Goal: Task Accomplishment & Management: Use online tool/utility

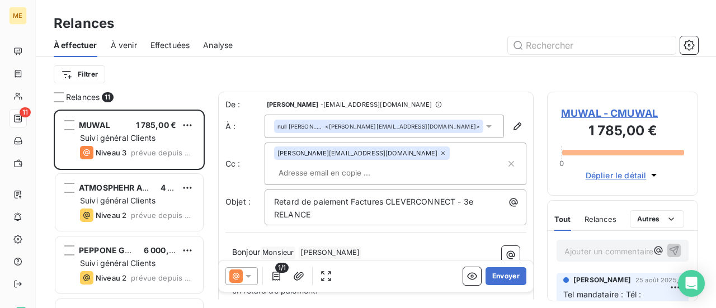
scroll to position [190, 142]
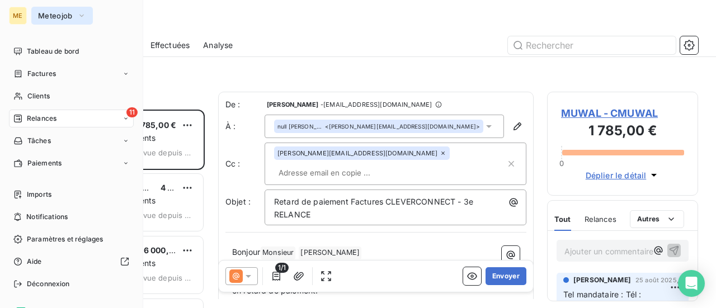
click at [45, 18] on span "Meteojob" at bounding box center [55, 15] width 35 height 9
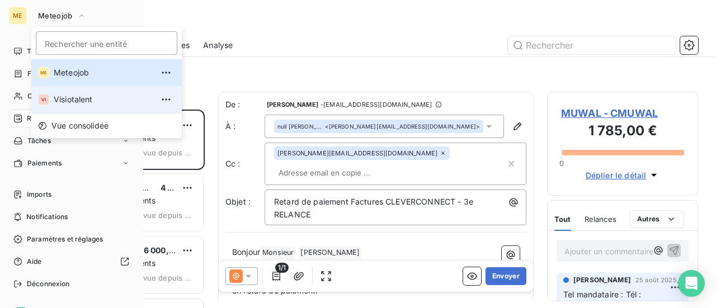
click at [66, 94] on span "Visiotalent" at bounding box center [103, 99] width 99 height 11
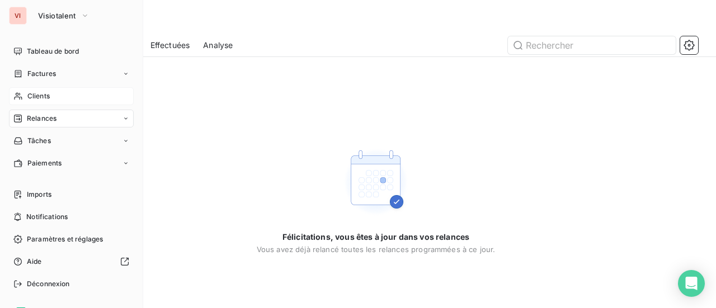
click at [37, 93] on span "Clients" at bounding box center [38, 96] width 22 height 10
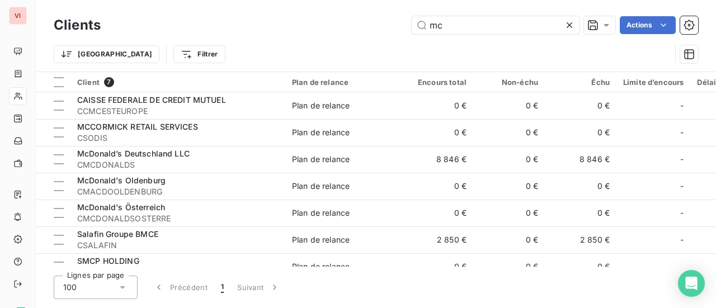
type input "m"
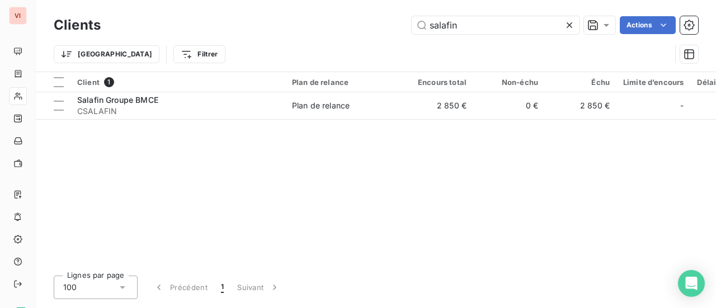
type input "salafin"
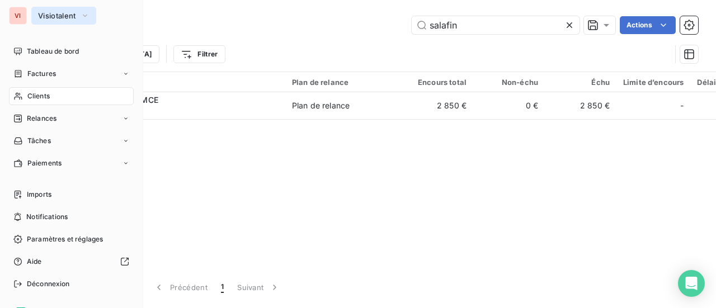
click at [81, 16] on icon "button" at bounding box center [85, 15] width 9 height 11
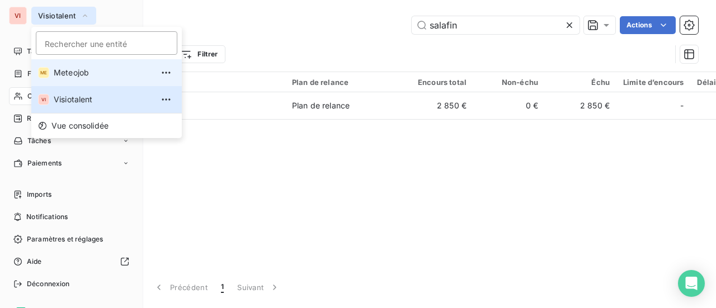
click at [90, 67] on span "Meteojob" at bounding box center [103, 72] width 99 height 11
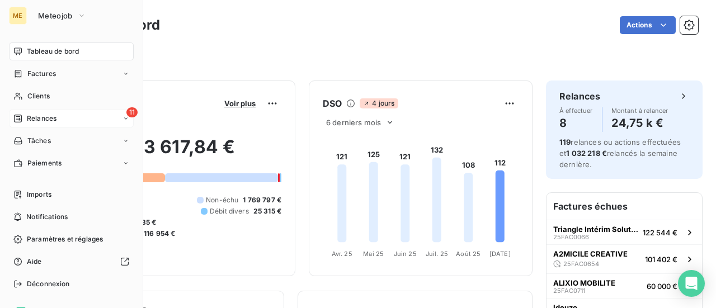
click at [62, 118] on div "11 Relances" at bounding box center [71, 119] width 125 height 18
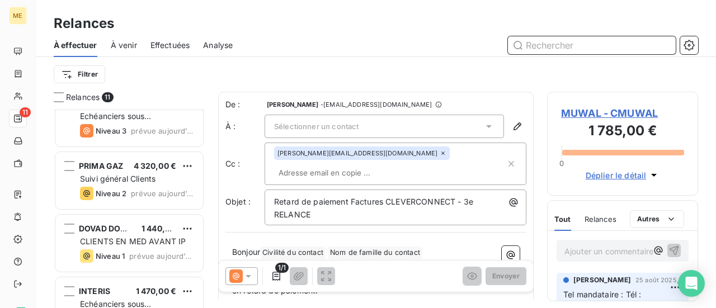
scroll to position [491, 0]
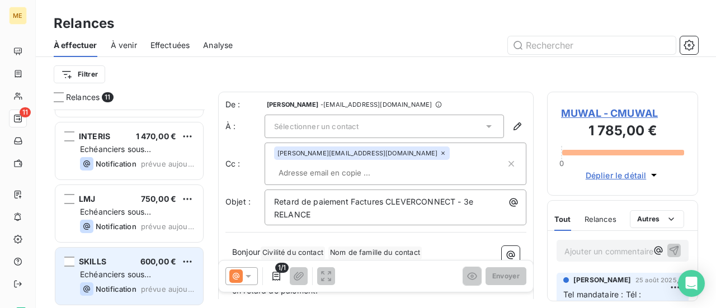
click at [170, 279] on div "Echéanciers sous prélèvements" at bounding box center [137, 274] width 114 height 11
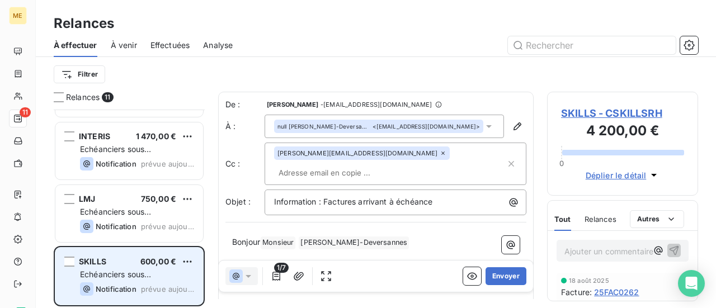
scroll to position [190, 142]
click at [187, 262] on html "ME 11 Relances À effectuer À venir Effectuées Analyse Filtrer Relances 11 PRIMA…" at bounding box center [358, 154] width 716 height 308
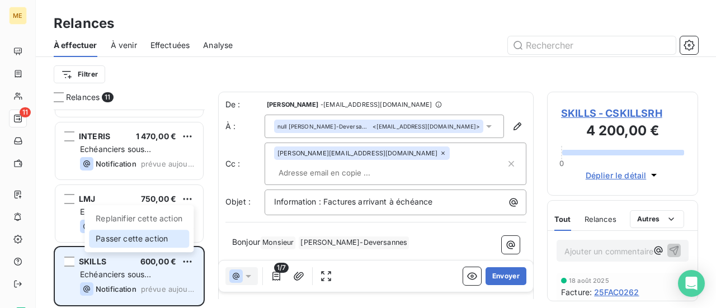
click at [180, 245] on div "Passer cette action" at bounding box center [139, 239] width 100 height 18
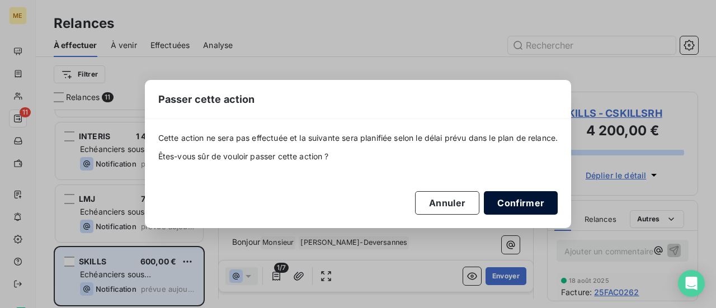
click at [525, 199] on button "Confirmer" at bounding box center [521, 203] width 74 height 24
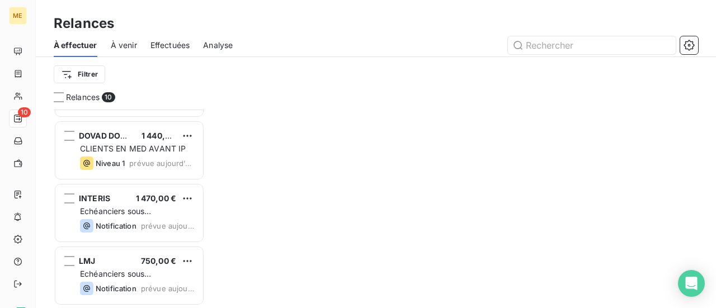
scroll to position [428, 0]
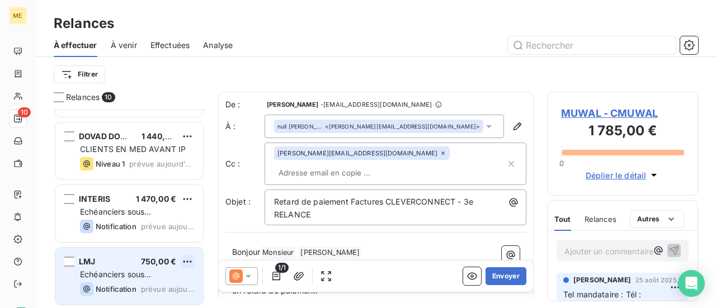
click at [188, 261] on html "ME 10 Relances À effectuer À venir Effectuées Analyse Filtrer Relances 10 ACCES…" at bounding box center [358, 154] width 716 height 308
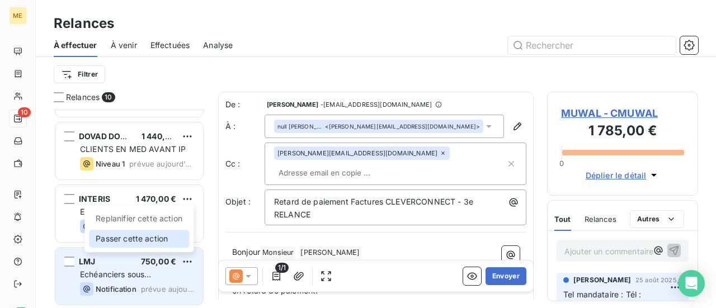
click at [173, 231] on div "Passer cette action" at bounding box center [139, 239] width 100 height 18
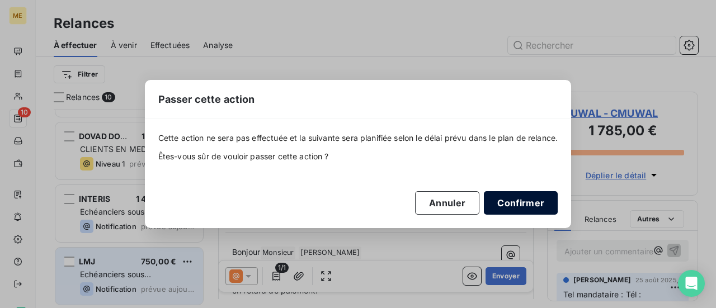
click at [528, 196] on button "Confirmer" at bounding box center [521, 203] width 74 height 24
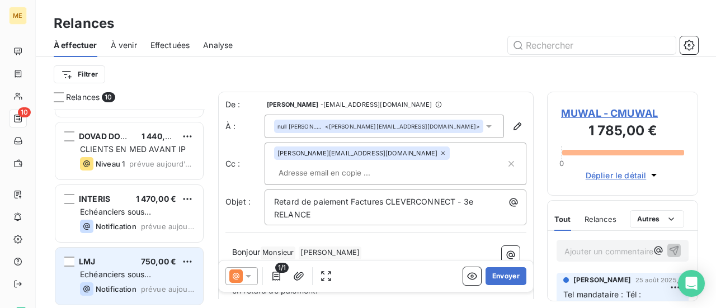
scroll to position [365, 0]
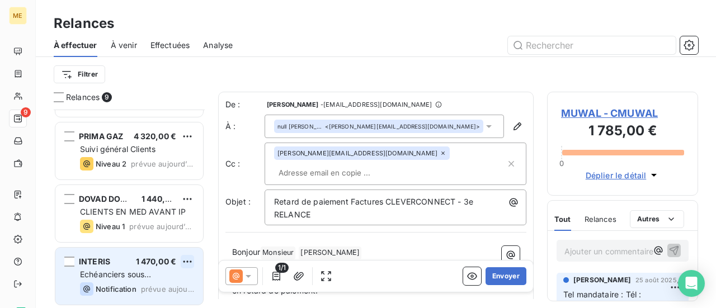
click at [187, 264] on html "ME 9 Relances À effectuer À venir Effectuées Analyse Filtrer Relances 9 LE BERC…" at bounding box center [358, 154] width 716 height 308
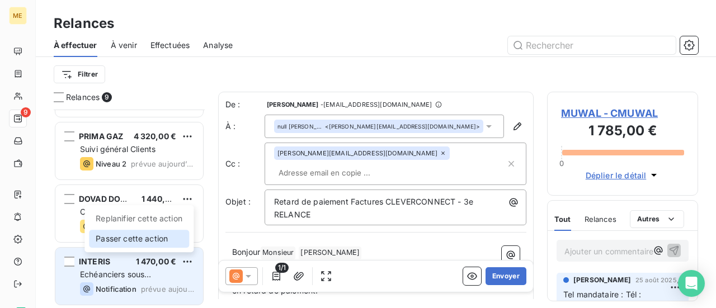
click at [161, 236] on div "Passer cette action" at bounding box center [139, 239] width 100 height 18
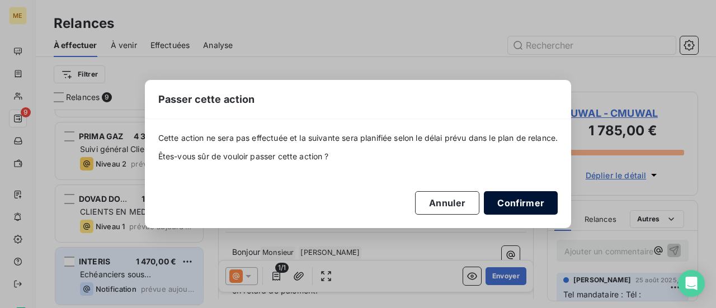
click at [524, 199] on button "Confirmer" at bounding box center [521, 203] width 74 height 24
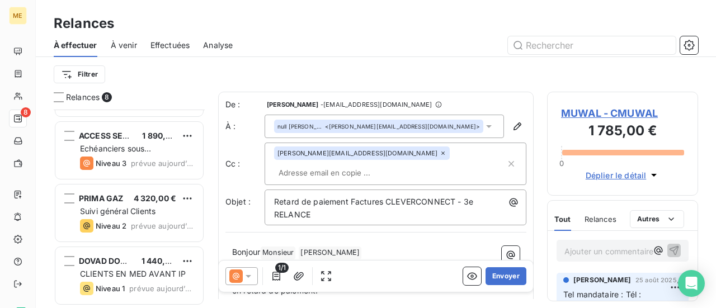
scroll to position [303, 0]
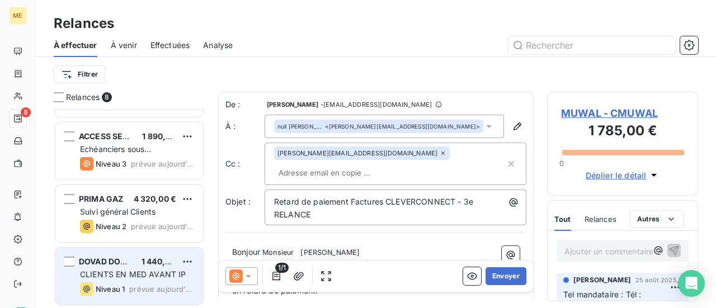
click at [144, 270] on span "CLIENTS EN MED AVANT IP" at bounding box center [133, 275] width 106 height 10
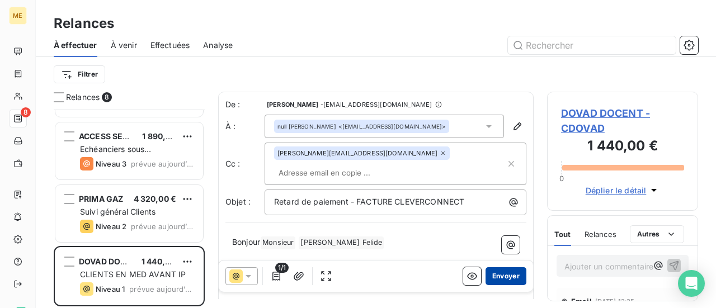
click at [505, 275] on button "Envoyer" at bounding box center [506, 277] width 41 height 18
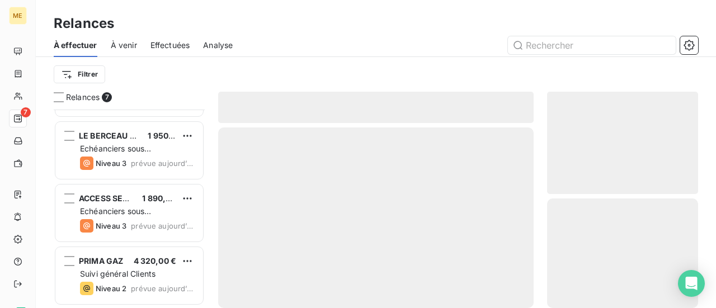
scroll to position [240, 0]
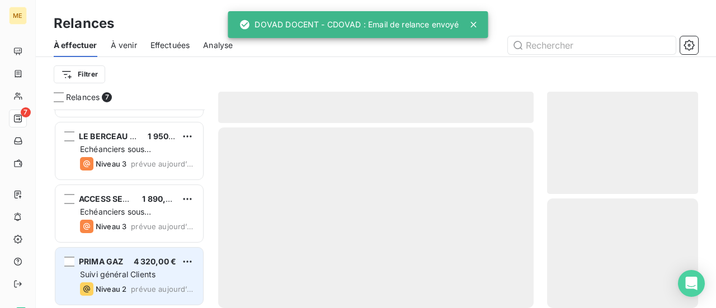
click at [169, 277] on div "Suivi général Clients" at bounding box center [137, 274] width 114 height 11
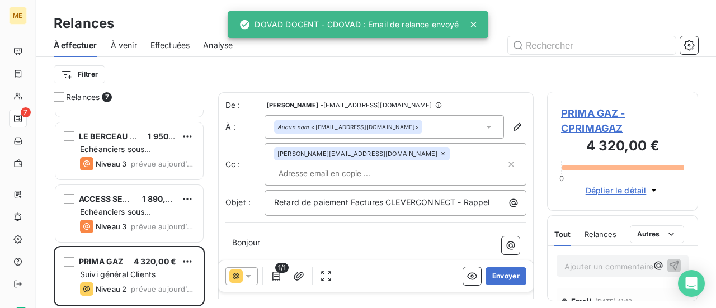
scroll to position [112, 0]
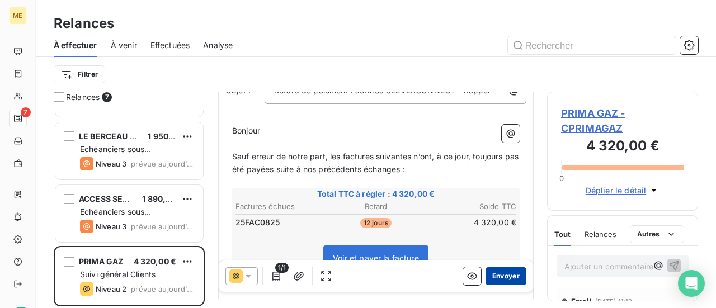
click at [501, 276] on button "Envoyer" at bounding box center [506, 277] width 41 height 18
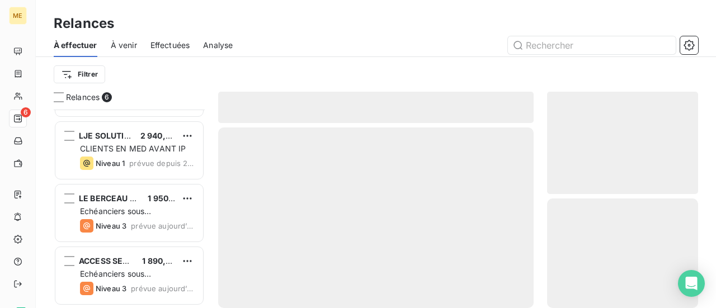
scroll to position [177, 0]
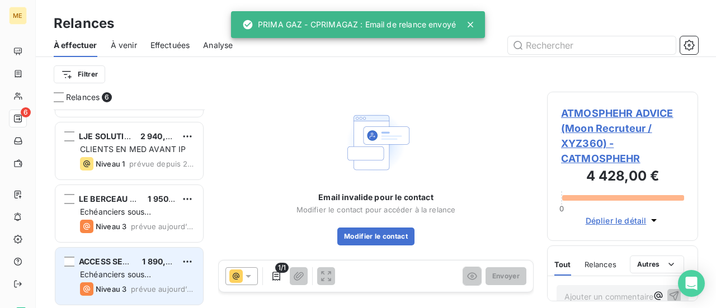
click at [167, 275] on div "Echéanciers sous prélèvements" at bounding box center [137, 274] width 114 height 11
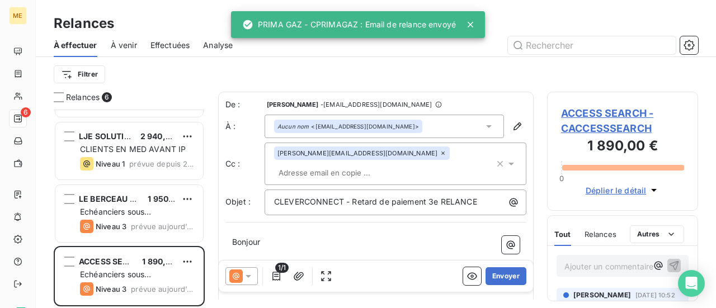
click at [621, 125] on span "ACCESS SEARCH - CACCESSSEARCH" at bounding box center [622, 121] width 123 height 30
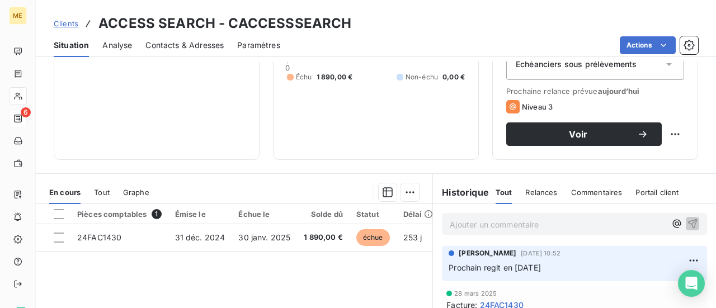
scroll to position [168, 0]
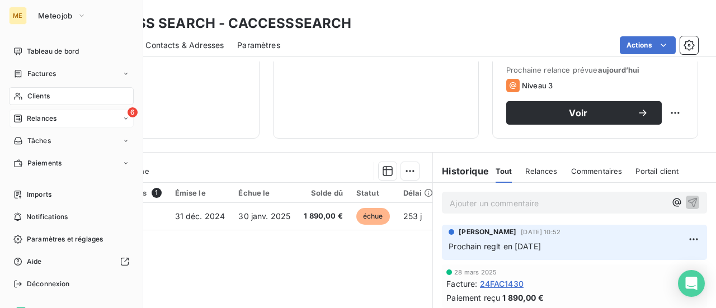
click at [46, 120] on span "Relances" at bounding box center [42, 119] width 30 height 10
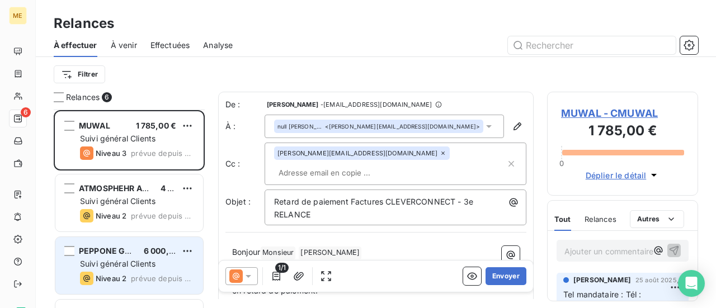
scroll to position [177, 0]
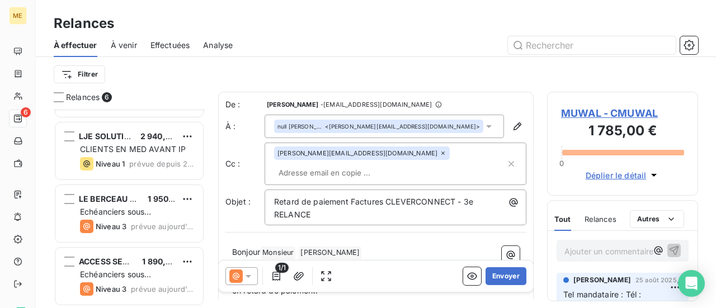
click at [247, 275] on icon at bounding box center [248, 276] width 11 height 11
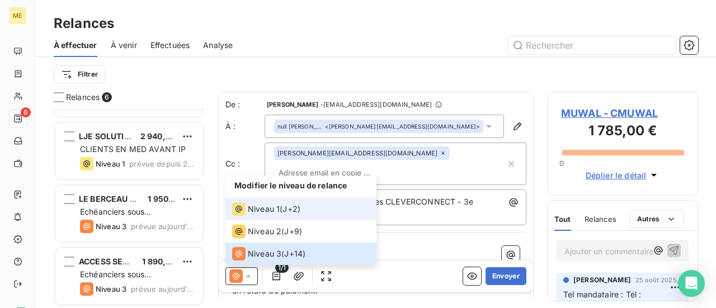
click at [275, 209] on span "Niveau 1" at bounding box center [264, 209] width 32 height 11
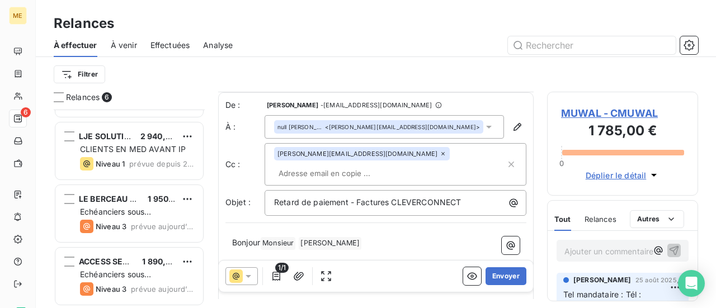
scroll to position [56, 0]
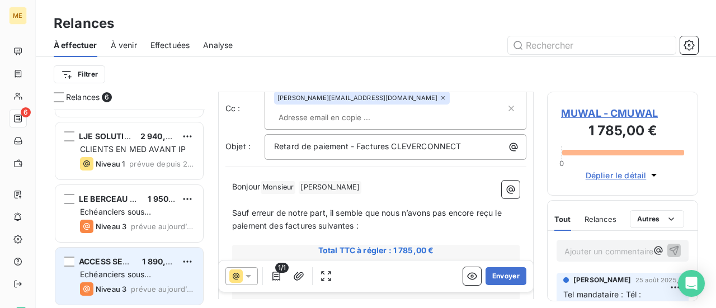
click at [178, 269] on div "Echéanciers sous prélèvements" at bounding box center [137, 274] width 114 height 11
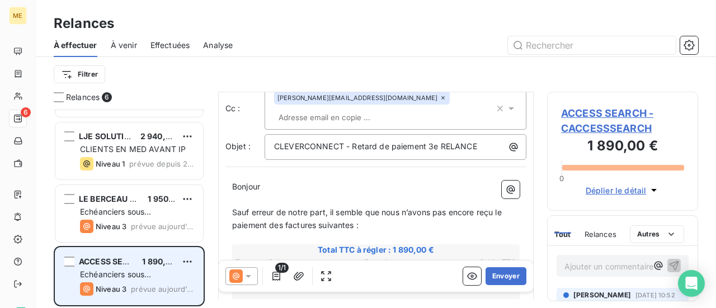
scroll to position [13, 0]
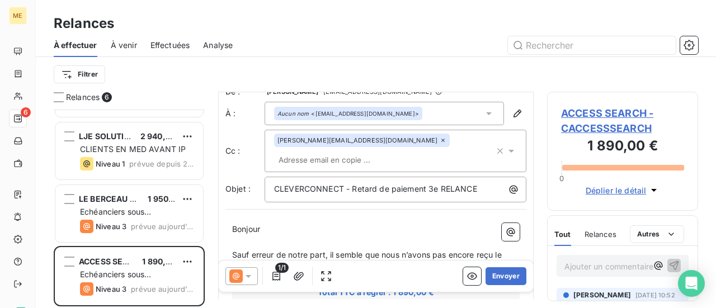
click at [246, 276] on icon at bounding box center [249, 276] width 6 height 3
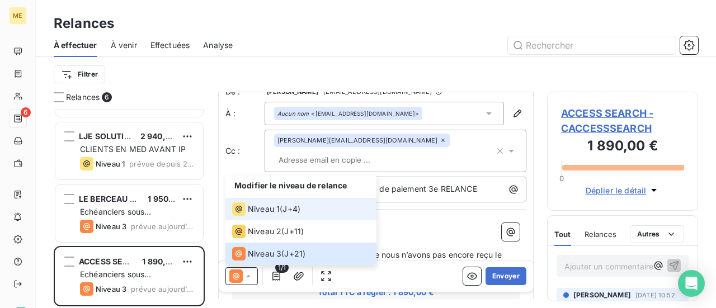
click at [278, 214] on span "Niveau 1" at bounding box center [264, 209] width 32 height 11
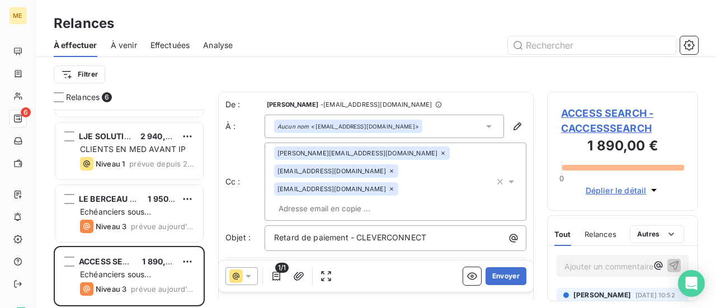
click at [388, 186] on icon at bounding box center [391, 189] width 7 height 7
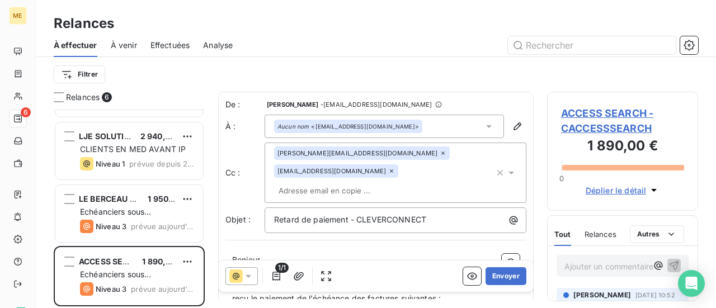
click at [285, 254] on p "Bonjour ﻿ ﻿ ﻿" at bounding box center [376, 260] width 288 height 13
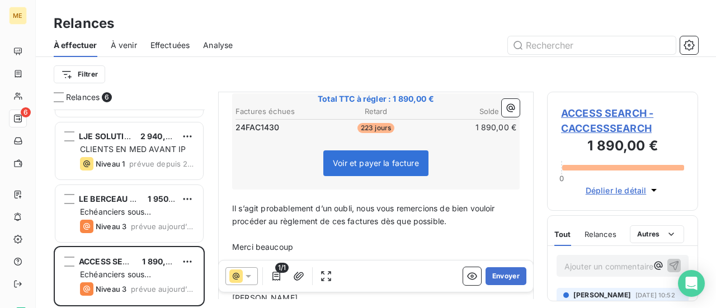
scroll to position [281, 0]
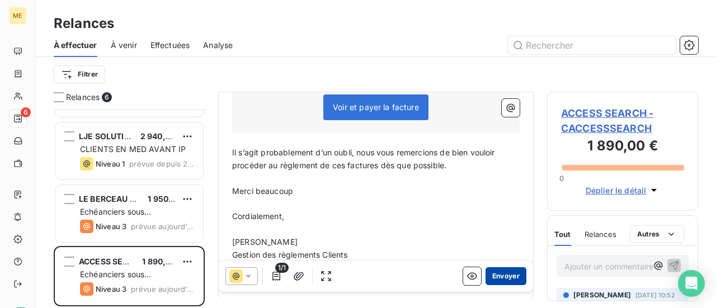
click at [497, 276] on button "Envoyer" at bounding box center [506, 277] width 41 height 18
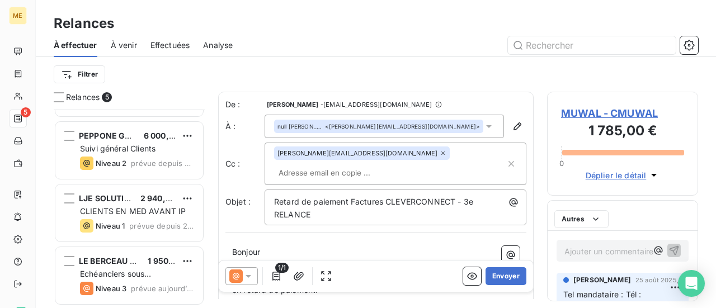
scroll to position [115, 0]
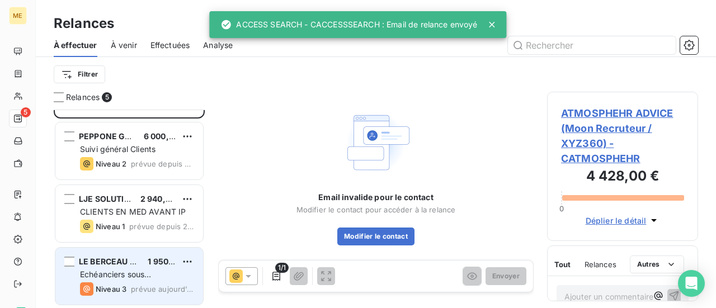
click at [163, 277] on div "Echéanciers sous prélèvements" at bounding box center [137, 274] width 114 height 11
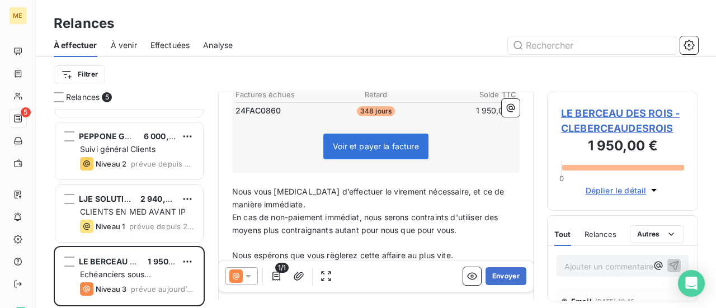
scroll to position [280, 0]
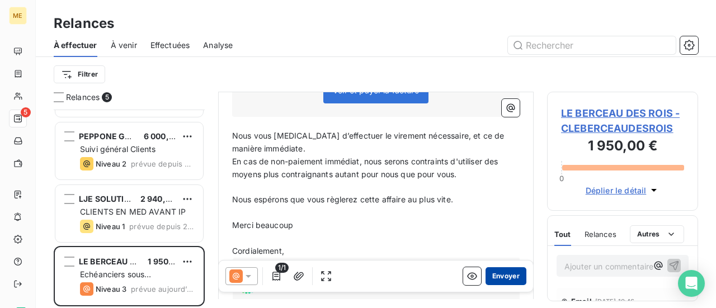
click at [507, 274] on button "Envoyer" at bounding box center [506, 277] width 41 height 18
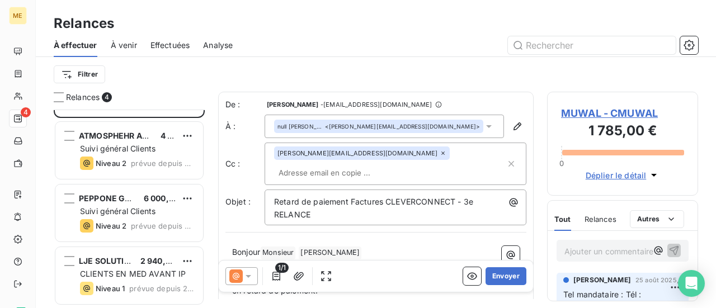
scroll to position [52, 0]
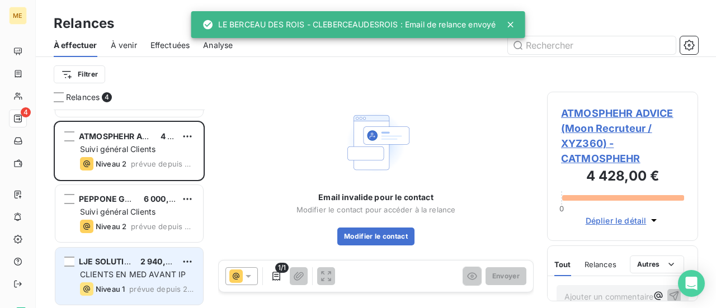
click at [133, 270] on span "CLIENTS EN MED AVANT IP" at bounding box center [133, 275] width 106 height 10
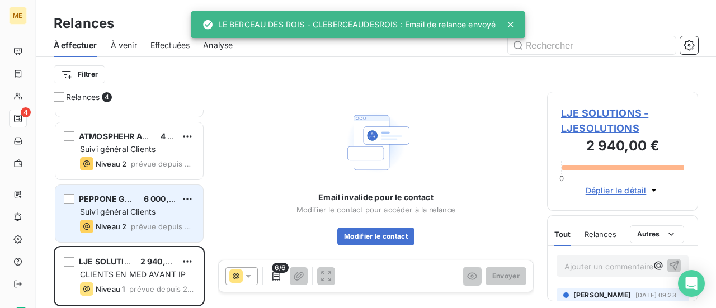
click at [142, 222] on span "prévue depuis 2 jours" at bounding box center [162, 226] width 63 height 9
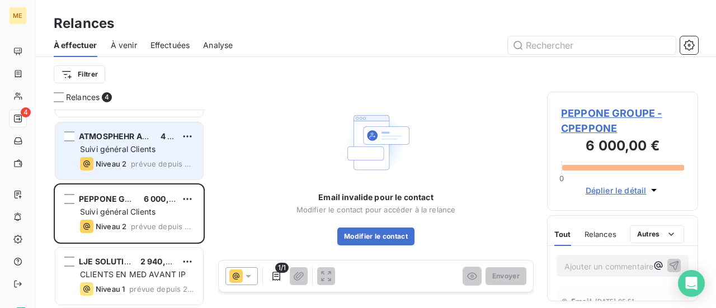
click at [138, 162] on span "prévue depuis 2 jours" at bounding box center [162, 164] width 63 height 9
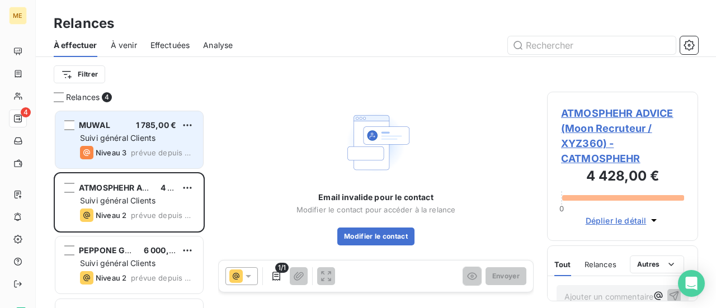
click at [141, 138] on span "Suivi général Clients" at bounding box center [118, 138] width 76 height 10
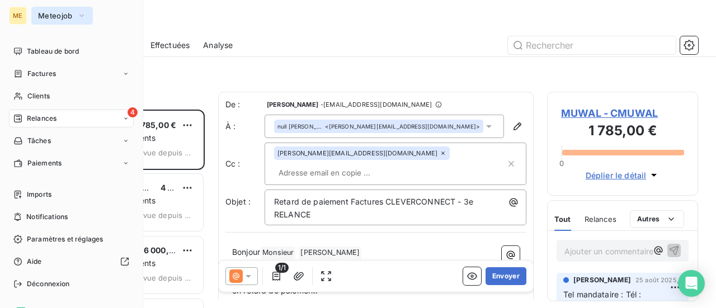
click at [49, 15] on span "Meteojob" at bounding box center [55, 15] width 35 height 9
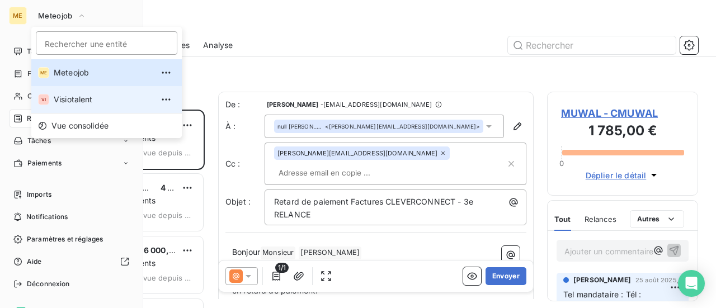
click at [75, 103] on span "Visiotalent" at bounding box center [103, 99] width 99 height 11
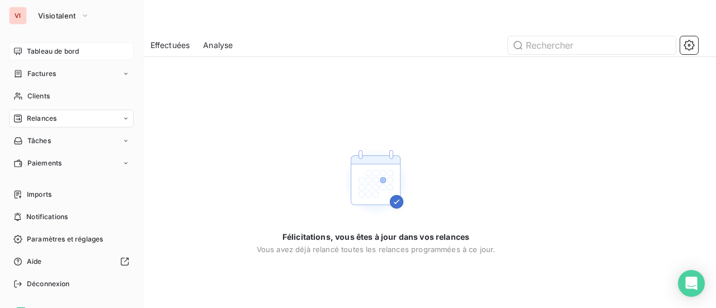
click at [49, 54] on span "Tableau de bord" at bounding box center [53, 51] width 52 height 10
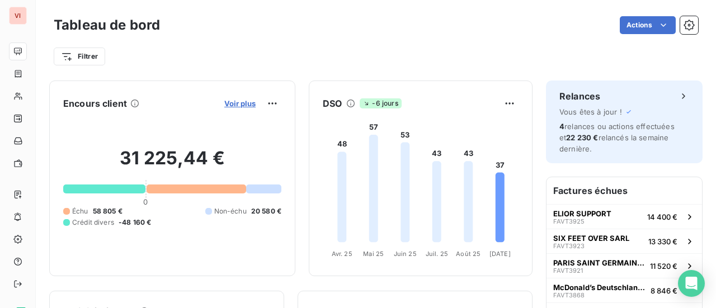
click at [233, 102] on span "Voir plus" at bounding box center [239, 103] width 31 height 9
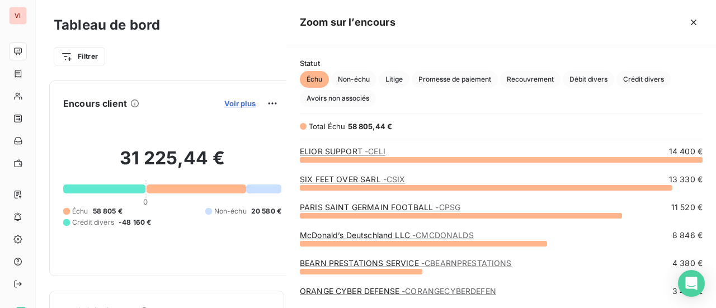
scroll to position [140, 421]
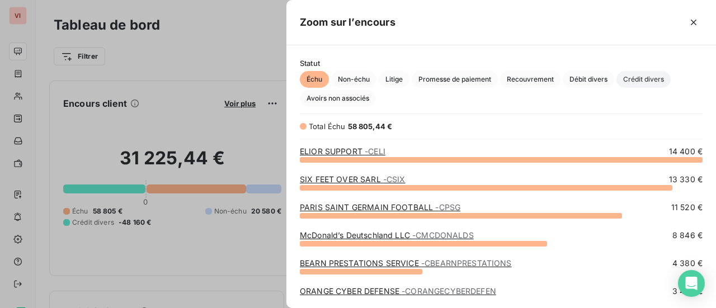
click at [641, 82] on span "Crédit divers" at bounding box center [644, 79] width 54 height 17
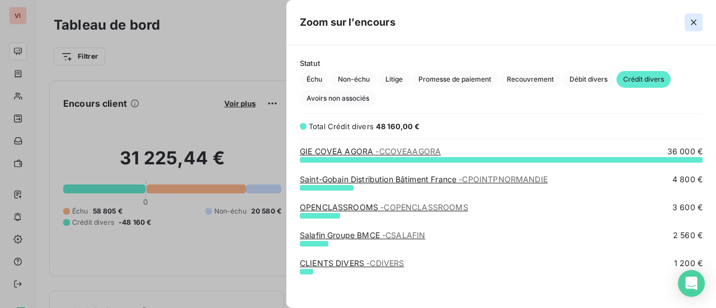
click at [695, 24] on icon "button" at bounding box center [694, 23] width 6 height 6
